Goal: Task Accomplishment & Management: Manage account settings

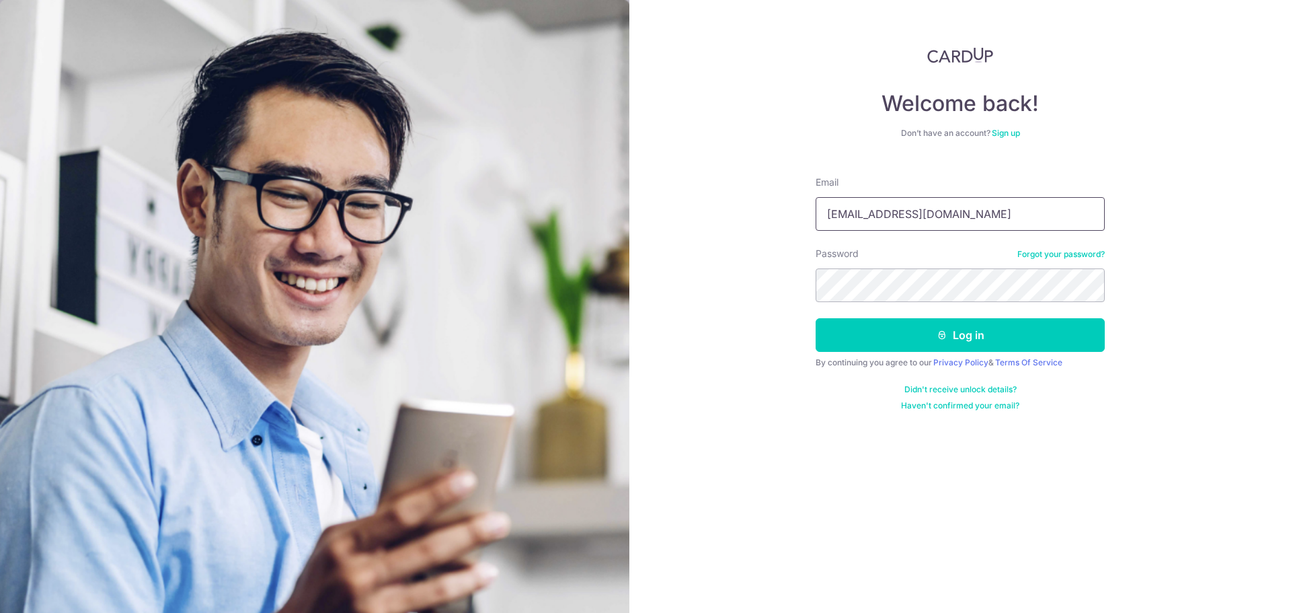
drag, startPoint x: 850, startPoint y: 212, endPoint x: 724, endPoint y: 172, distance: 131.9
click at [724, 207] on div "Welcome back! Don’t have an account? Sign up Email admin@kinvet.sg Password For…" at bounding box center [960, 306] width 662 height 613
type input "[PERSON_NAME][EMAIL_ADDRESS][DOMAIN_NAME]"
click at [1004, 325] on button "Log in" at bounding box center [960, 335] width 289 height 34
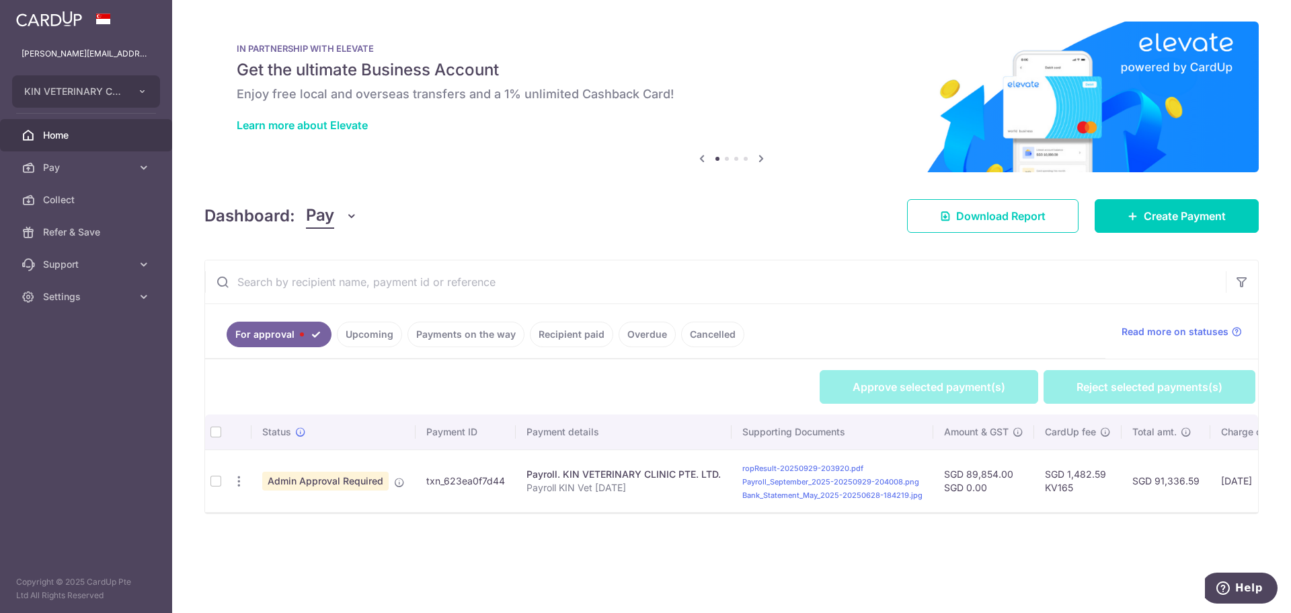
click at [217, 482] on td at bounding box center [216, 480] width 22 height 63
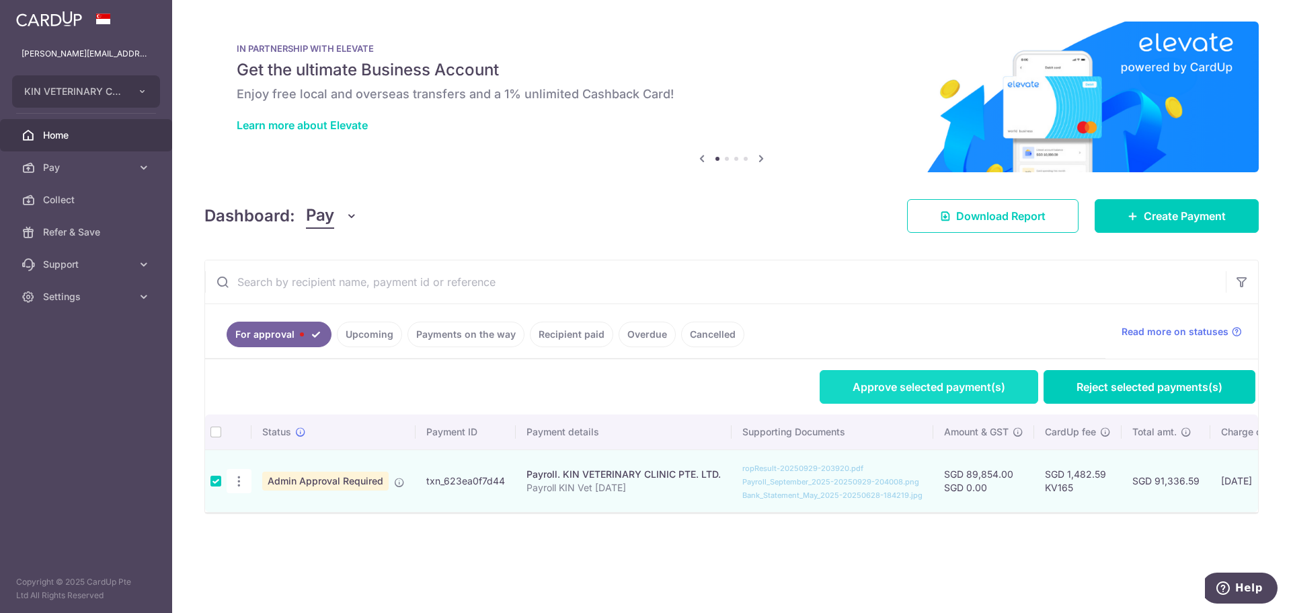
click at [925, 387] on link "Approve selected payment(s)" at bounding box center [929, 387] width 219 height 34
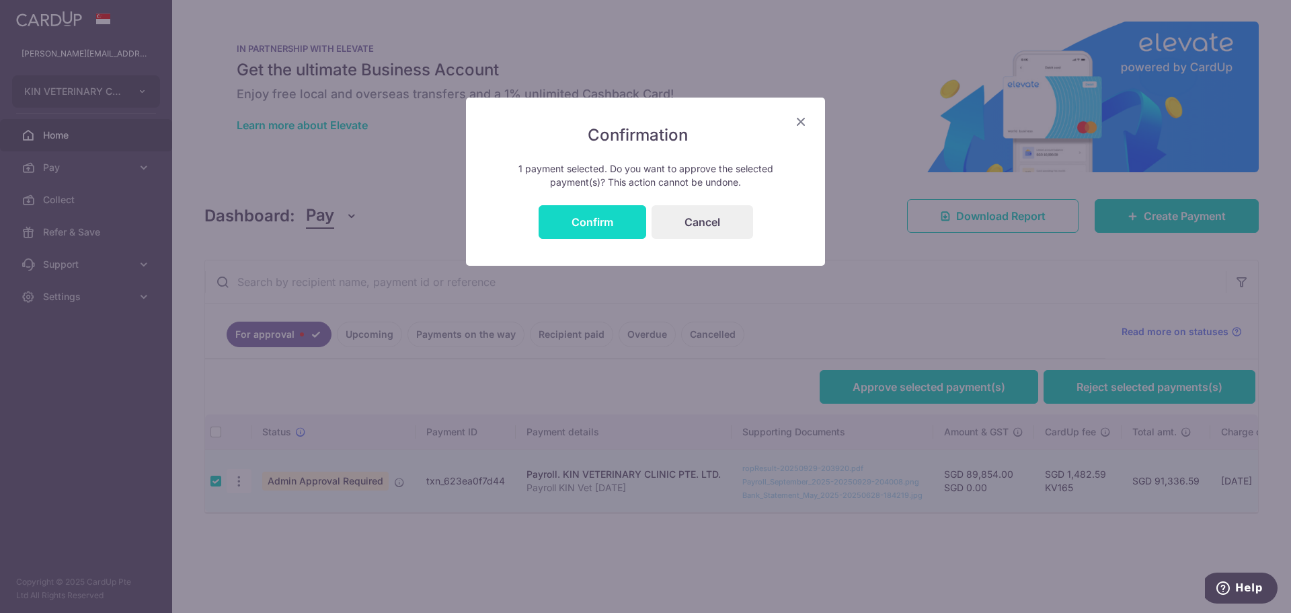
click at [607, 227] on button "Confirm" at bounding box center [593, 222] width 108 height 34
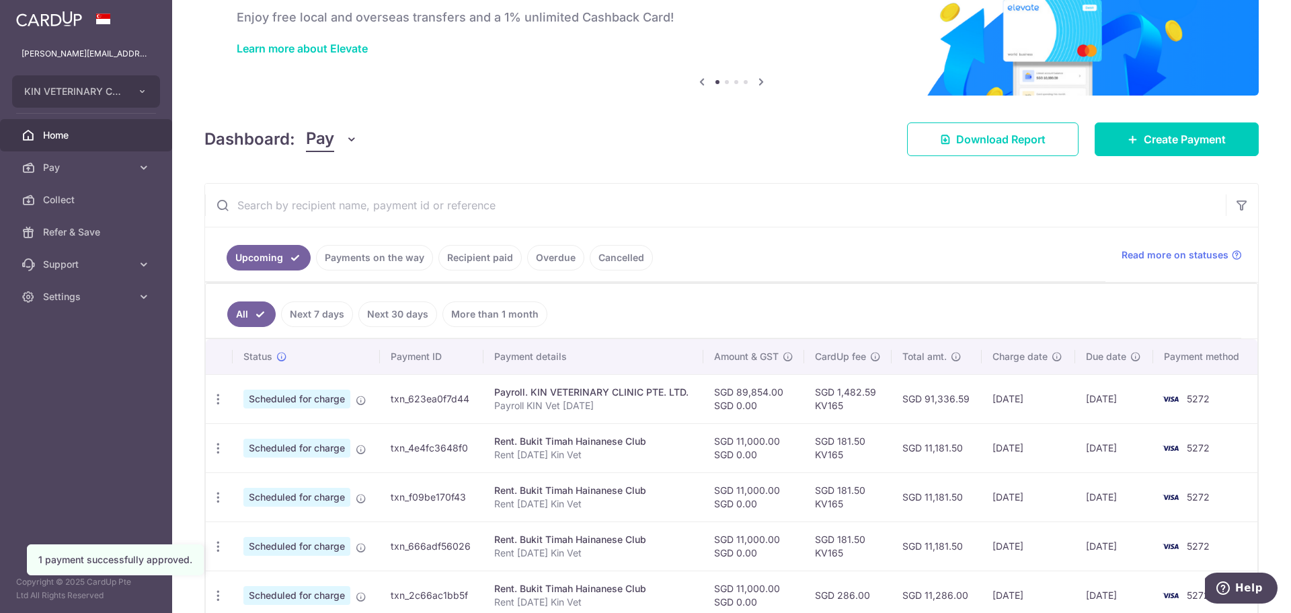
scroll to position [149, 0]
